Goal: Information Seeking & Learning: Learn about a topic

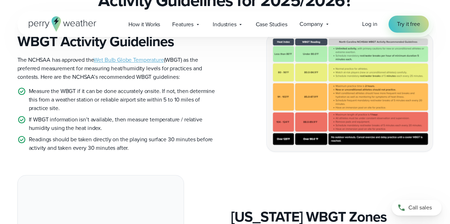
scroll to position [307, 0]
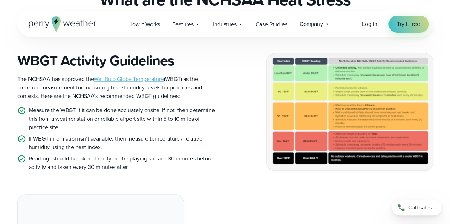
click at [137, 80] on link "Wet Bulb Globe Temperature" at bounding box center [129, 79] width 70 height 8
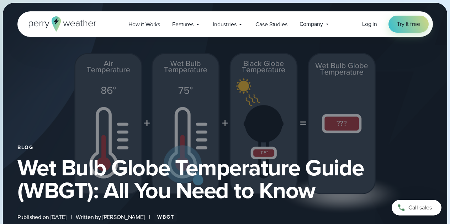
select select "***"
